Goal: Information Seeking & Learning: Learn about a topic

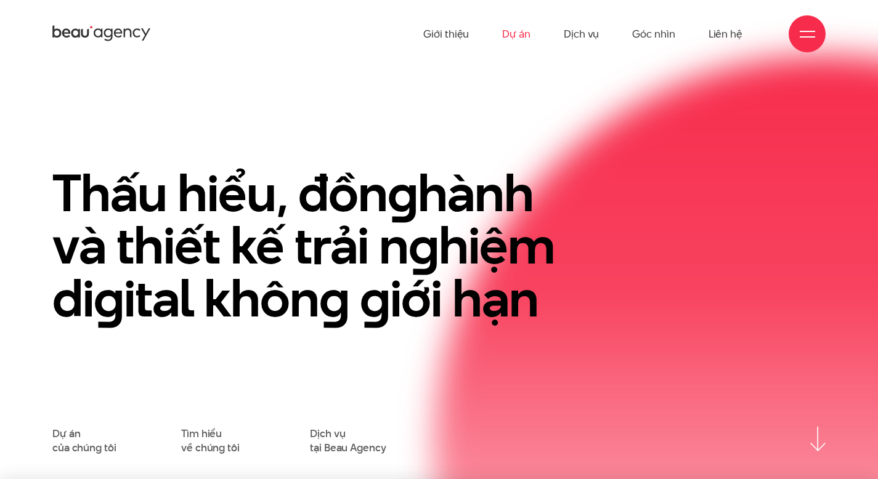
click at [520, 39] on link "Dự án" at bounding box center [516, 34] width 28 height 68
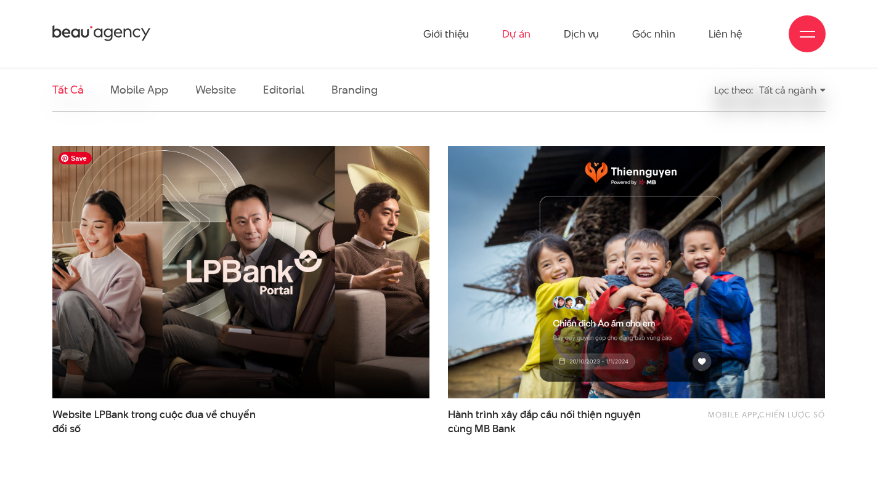
scroll to position [256, 0]
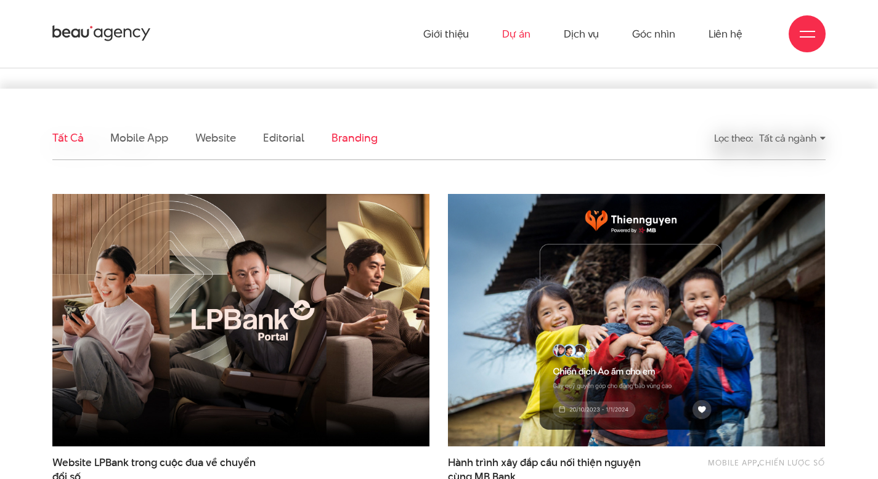
click at [342, 140] on link "Branding" at bounding box center [354, 137] width 46 height 15
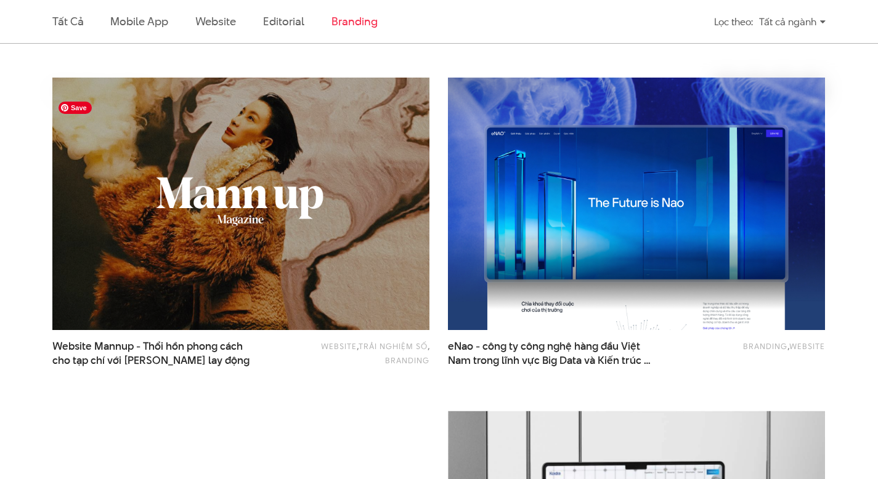
scroll to position [824, 0]
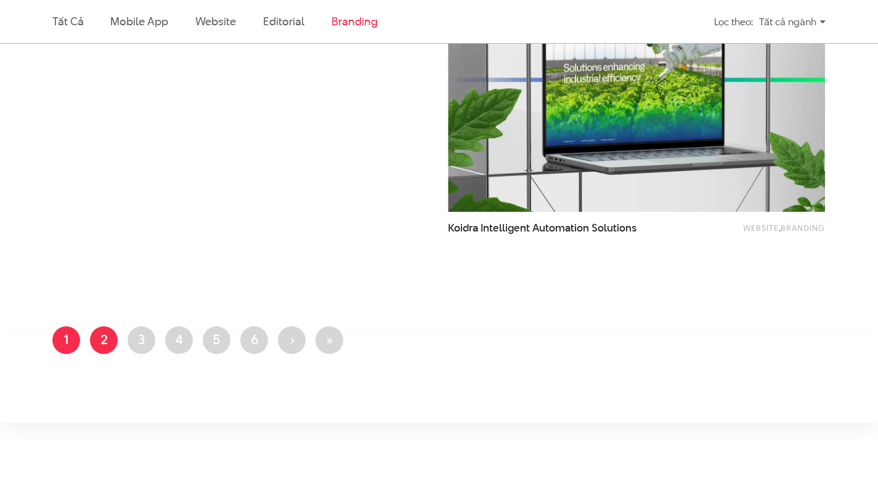
click at [107, 338] on link "Trang 2" at bounding box center [104, 340] width 28 height 28
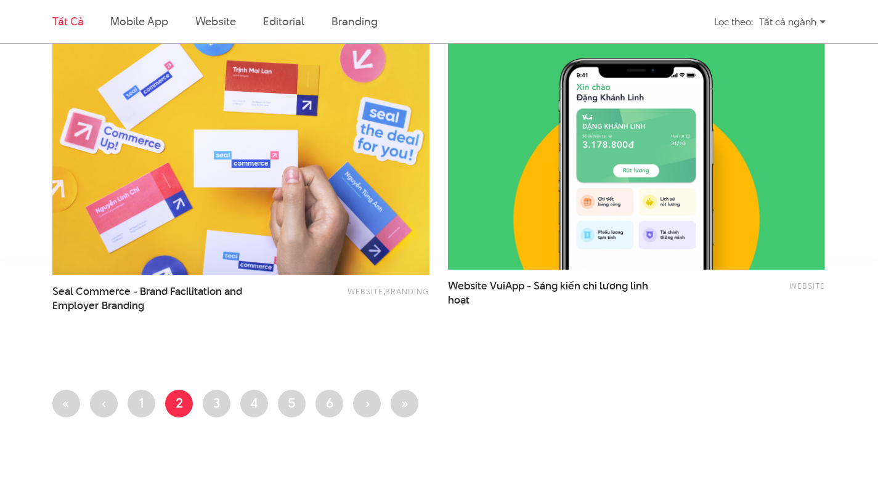
scroll to position [2194, 0]
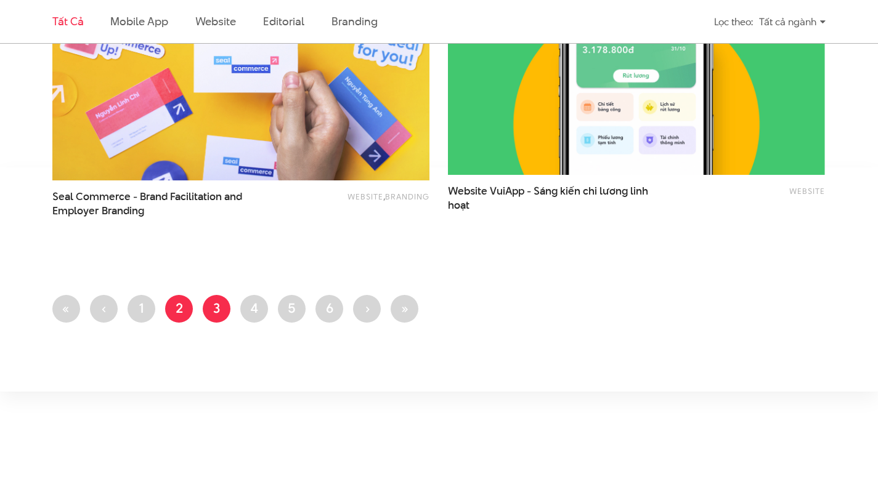
click at [219, 315] on link "Trang 3" at bounding box center [217, 309] width 28 height 28
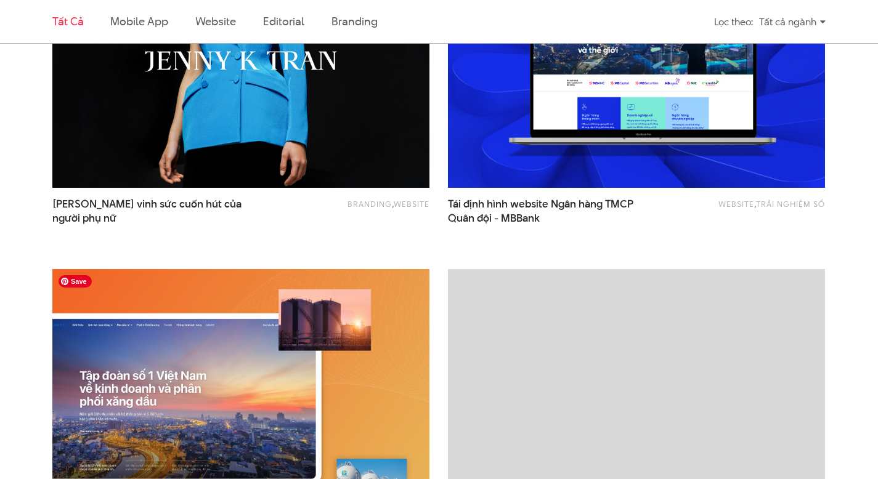
scroll to position [698, 0]
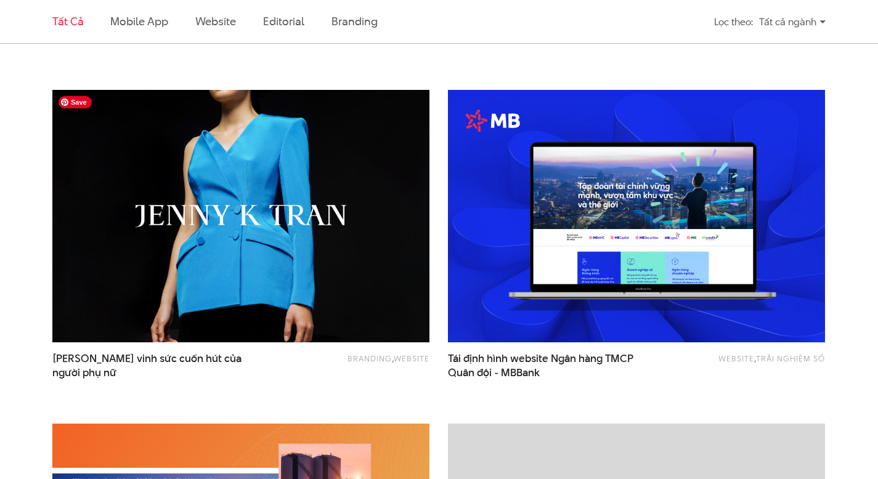
click at [209, 172] on img at bounding box center [240, 216] width 415 height 278
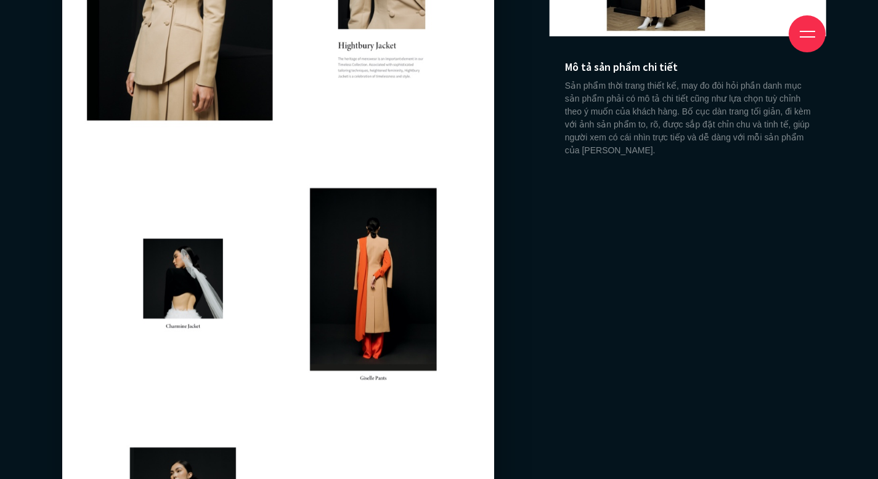
scroll to position [9407, 0]
